Goal: Find specific page/section: Find specific page/section

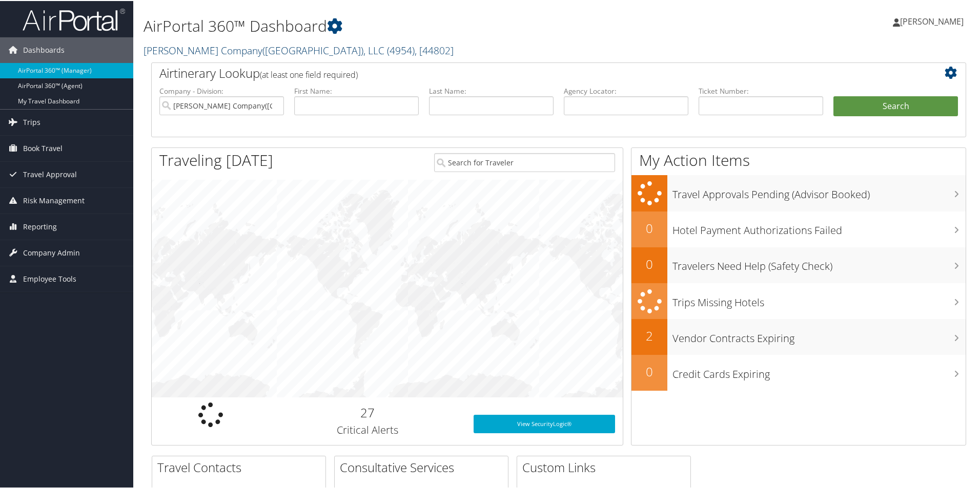
click at [194, 50] on link "[PERSON_NAME] Company([GEOGRAPHIC_DATA]), LLC ( 4954 ) , [ 44802 ]" at bounding box center [298, 50] width 310 height 14
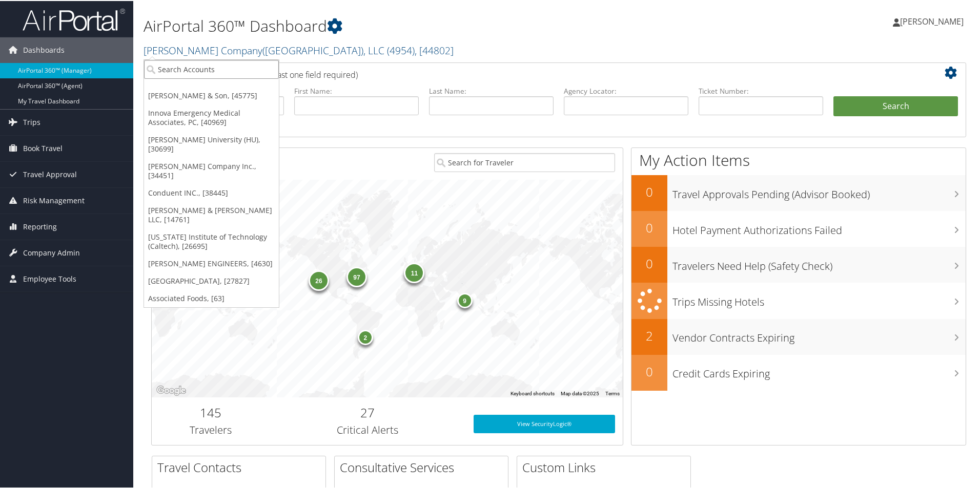
click at [191, 73] on input "search" at bounding box center [211, 68] width 135 height 19
type input "intermou"
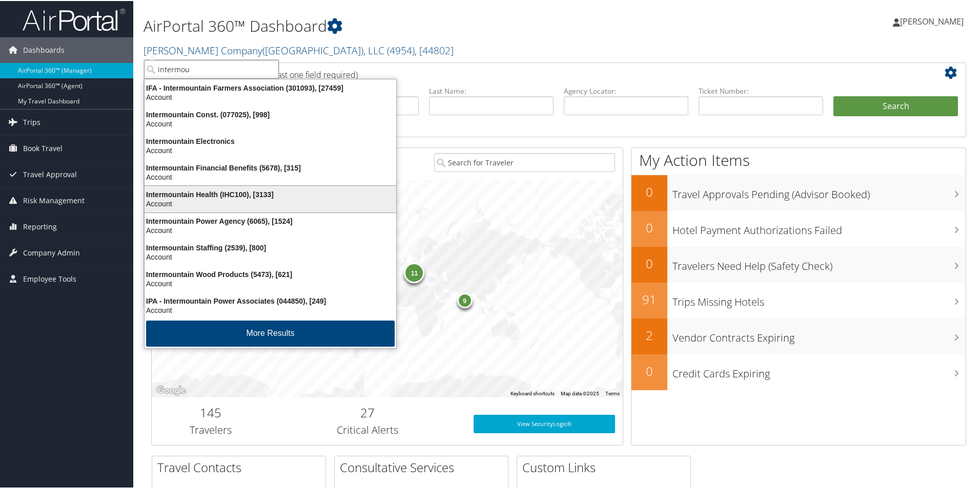
click at [253, 199] on div "Account" at bounding box center [270, 202] width 264 height 9
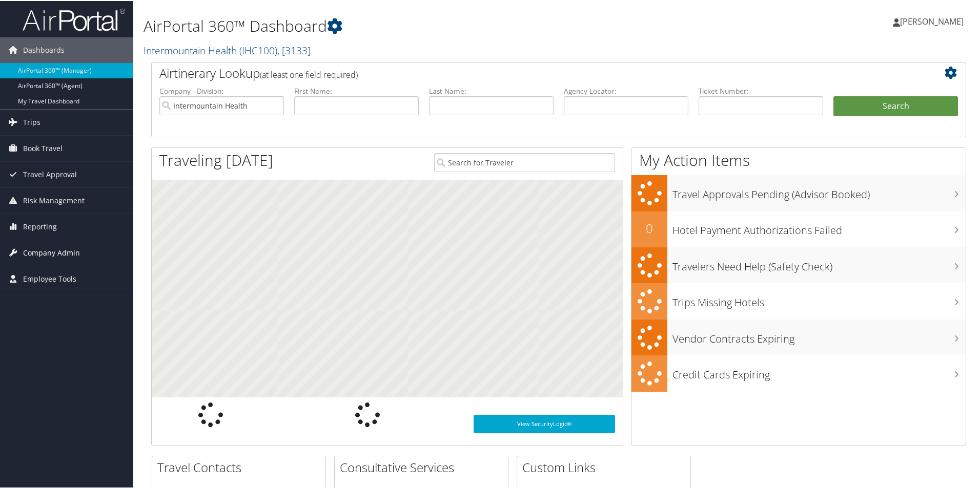
click at [55, 253] on span "Company Admin" at bounding box center [51, 252] width 57 height 26
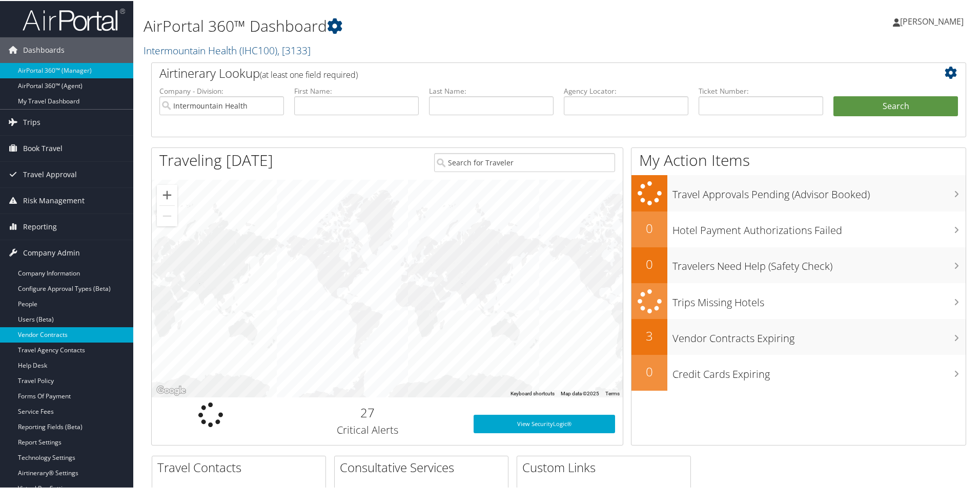
click at [48, 329] on link "Vendor Contracts" at bounding box center [66, 333] width 133 height 15
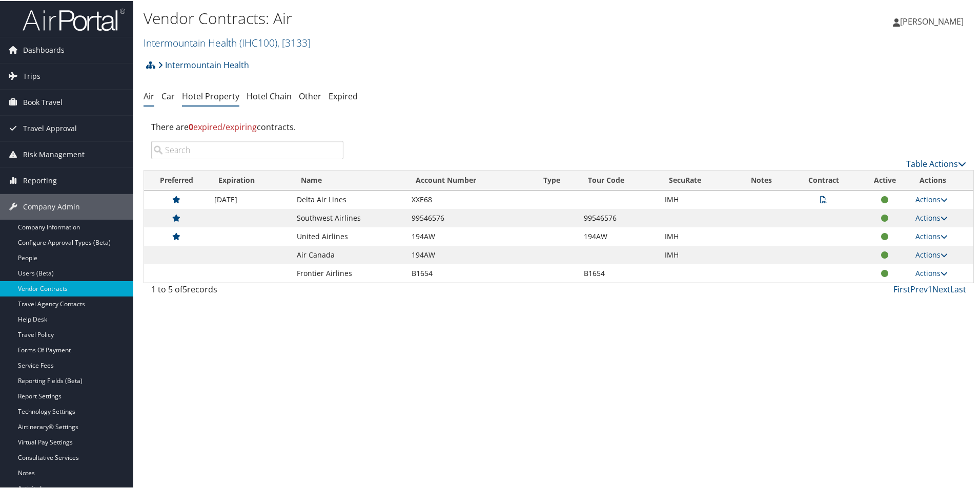
click at [221, 96] on link "Hotel Property" at bounding box center [210, 95] width 57 height 11
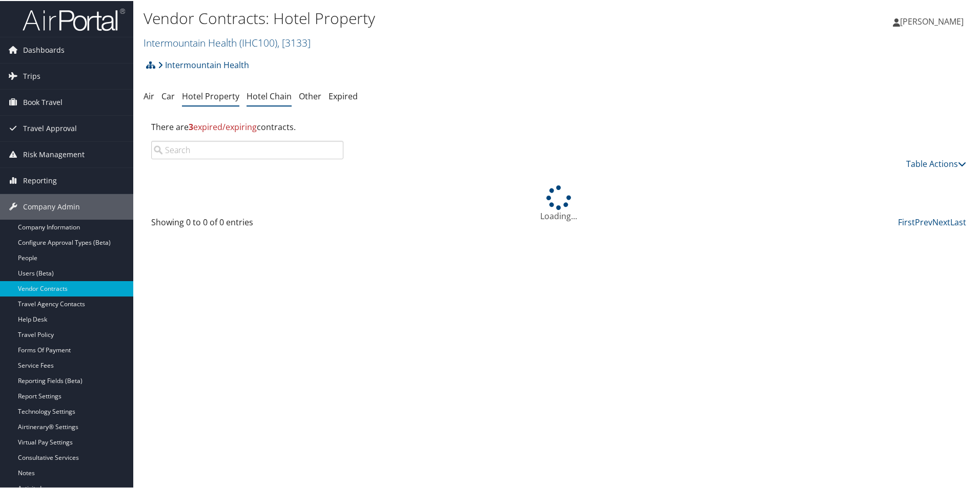
click at [280, 96] on link "Hotel Chain" at bounding box center [268, 95] width 45 height 11
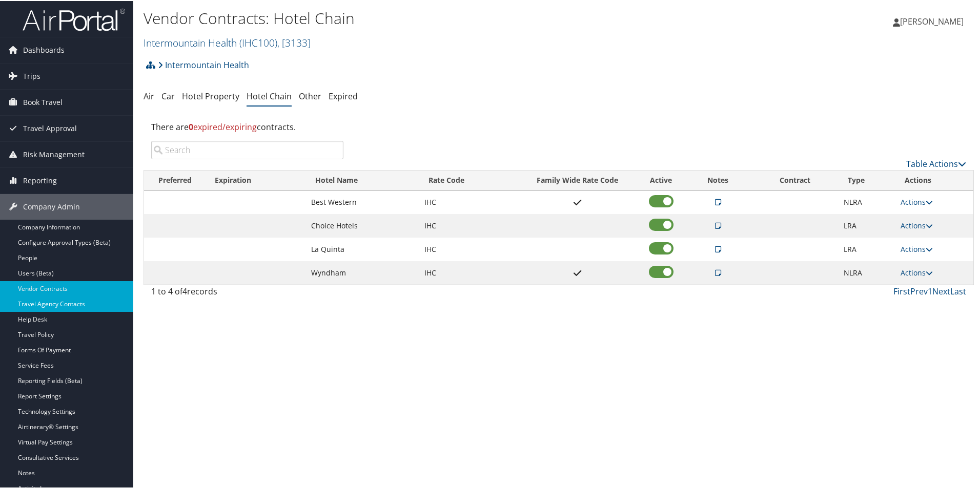
click at [51, 305] on link "Travel Agency Contacts" at bounding box center [66, 303] width 133 height 15
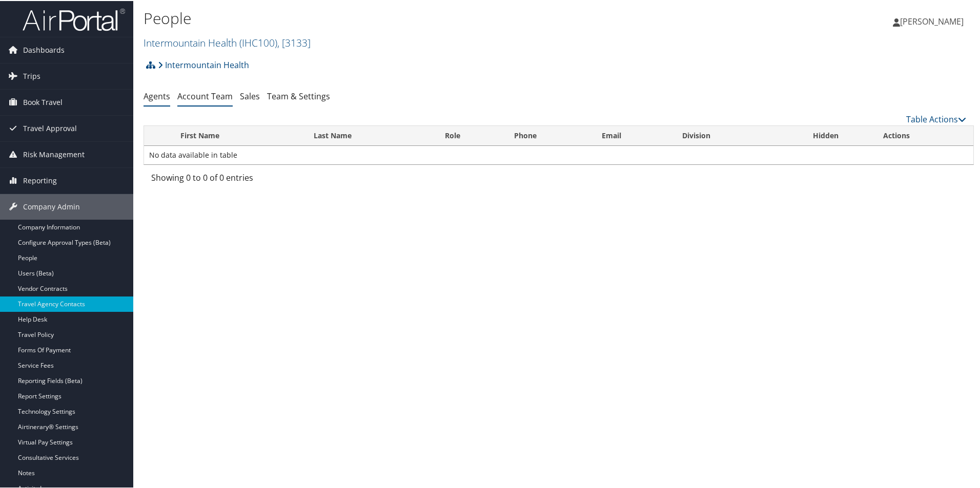
click at [217, 96] on link "Account Team" at bounding box center [204, 95] width 55 height 11
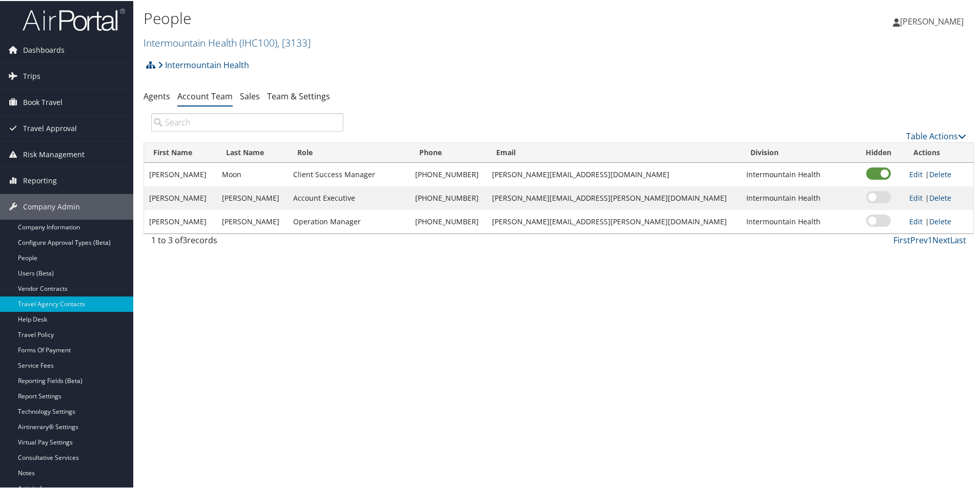
click at [524, 335] on div "People Intermountain Health ( IHC100 ) , [ 3133 ] Intermountain Health CH Guent…" at bounding box center [558, 244] width 851 height 488
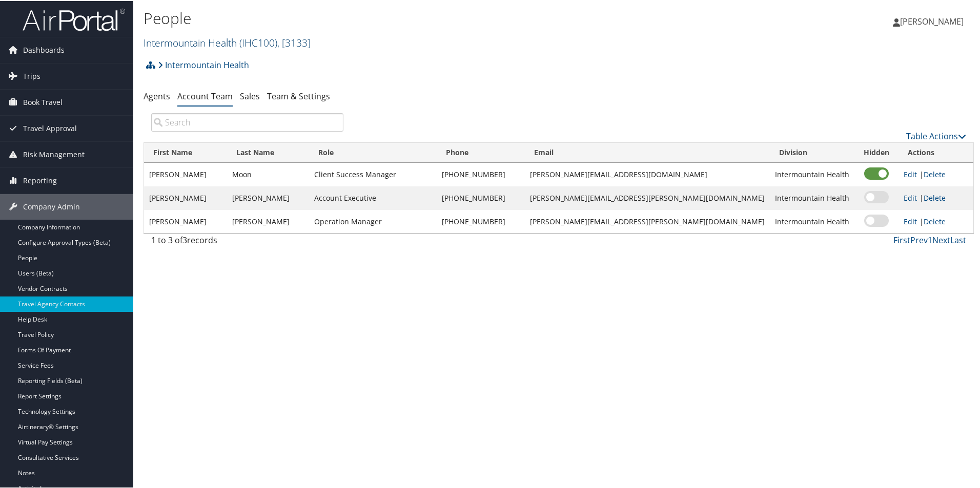
click at [191, 44] on link "Intermountain Health ( IHC100 ) , [ 3133 ]" at bounding box center [226, 42] width 167 height 14
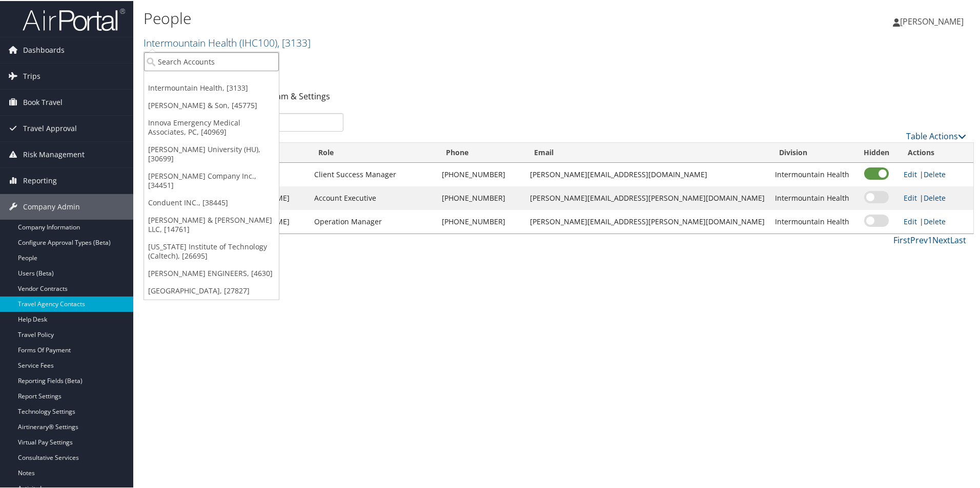
click at [193, 60] on input "search" at bounding box center [211, 60] width 135 height 19
type input "domo"
click at [216, 87] on div "Account" at bounding box center [211, 88] width 146 height 9
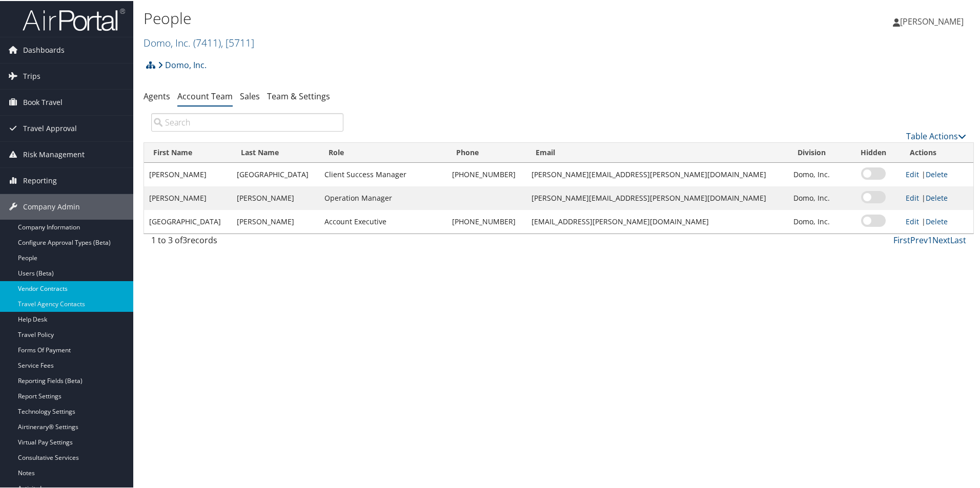
click at [54, 285] on link "Vendor Contracts" at bounding box center [66, 287] width 133 height 15
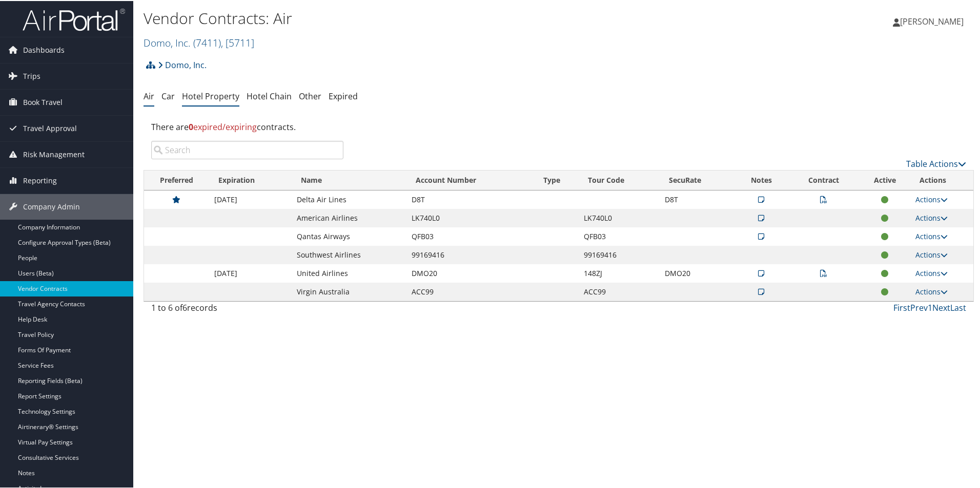
click at [208, 97] on link "Hotel Property" at bounding box center [210, 95] width 57 height 11
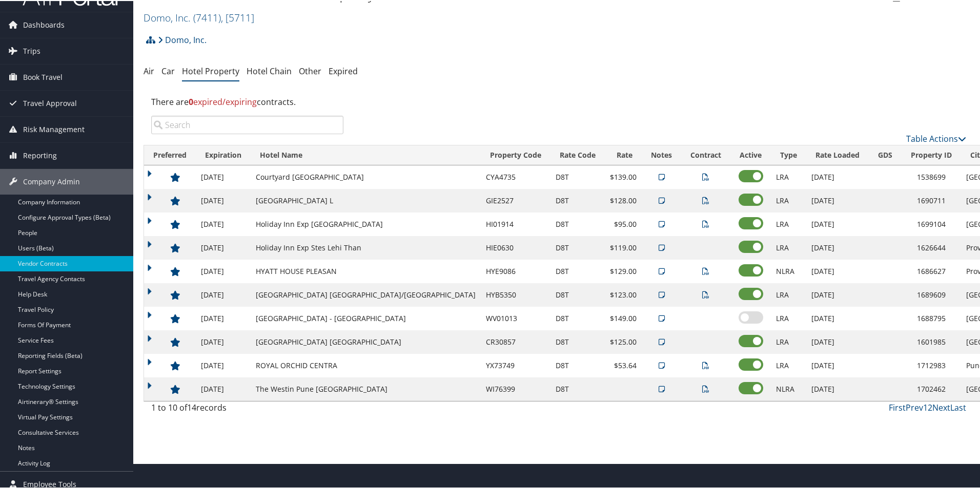
scroll to position [34, 0]
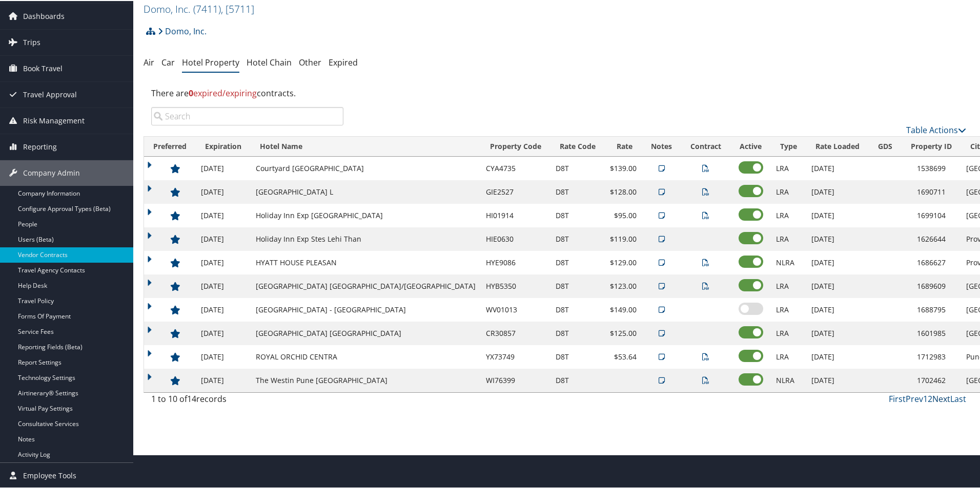
click at [937, 398] on link "Next" at bounding box center [941, 397] width 18 height 11
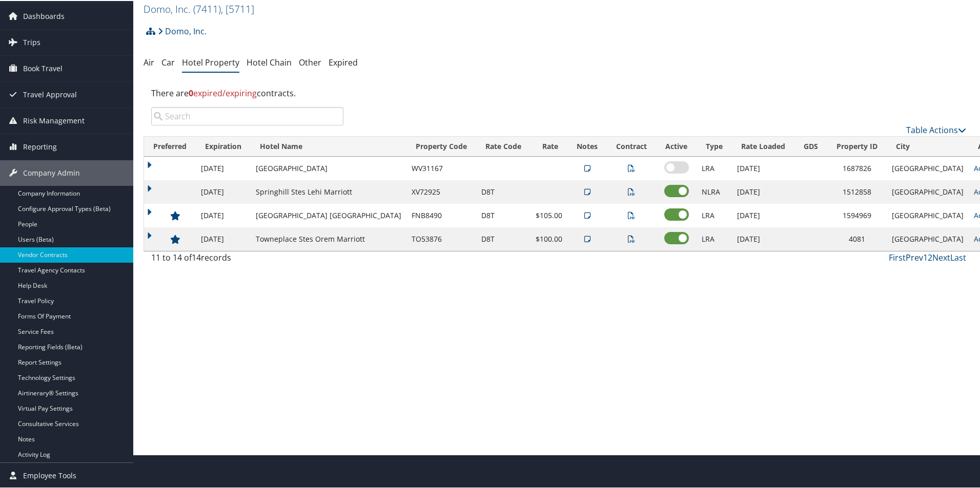
click at [912, 255] on link "Prev" at bounding box center [913, 256] width 17 height 11
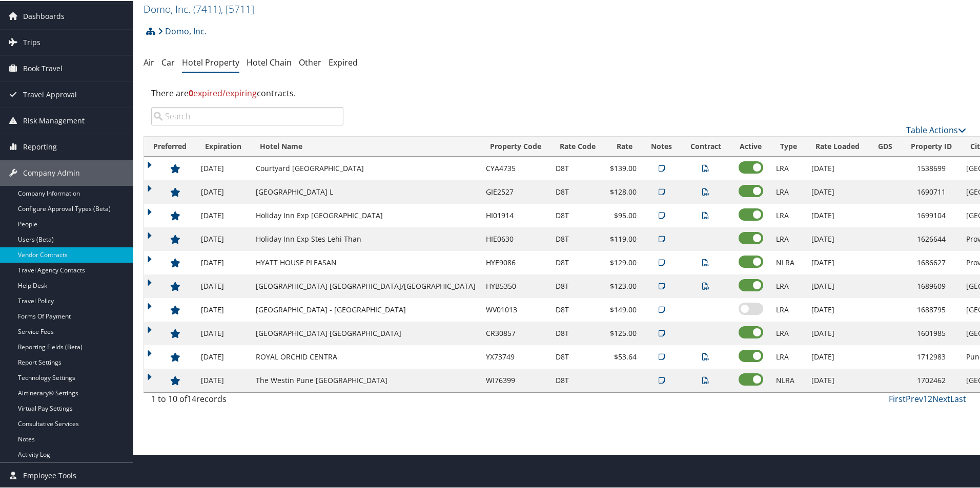
click at [313, 428] on div "Vendor Contracts: Hotel Property Domo, Inc. ( 7411 ) , [ 5711 ] Domo, Inc. Inte…" at bounding box center [558, 210] width 851 height 488
